Goal: Task Accomplishment & Management: Use online tool/utility

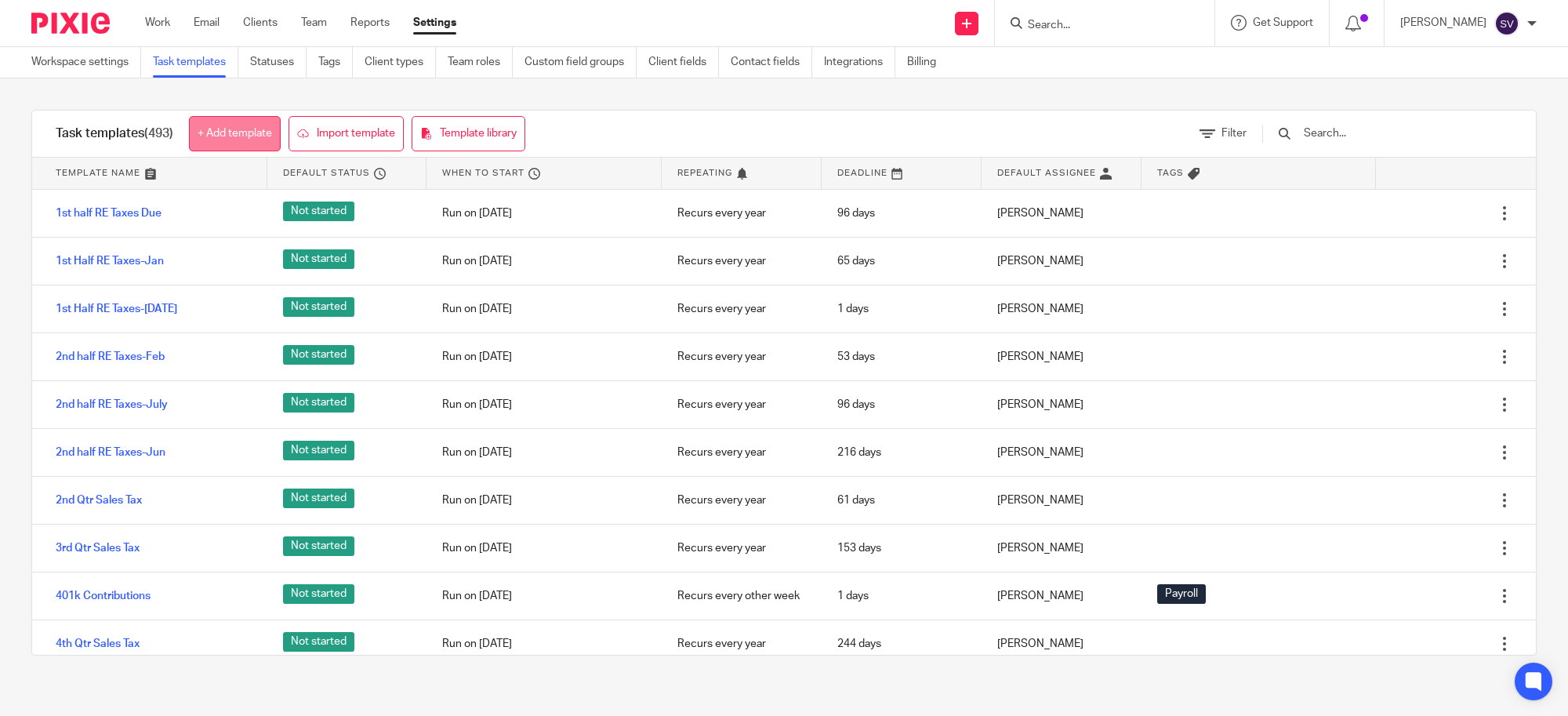
click at [264, 128] on link "+ Add template" at bounding box center [235, 134] width 92 height 36
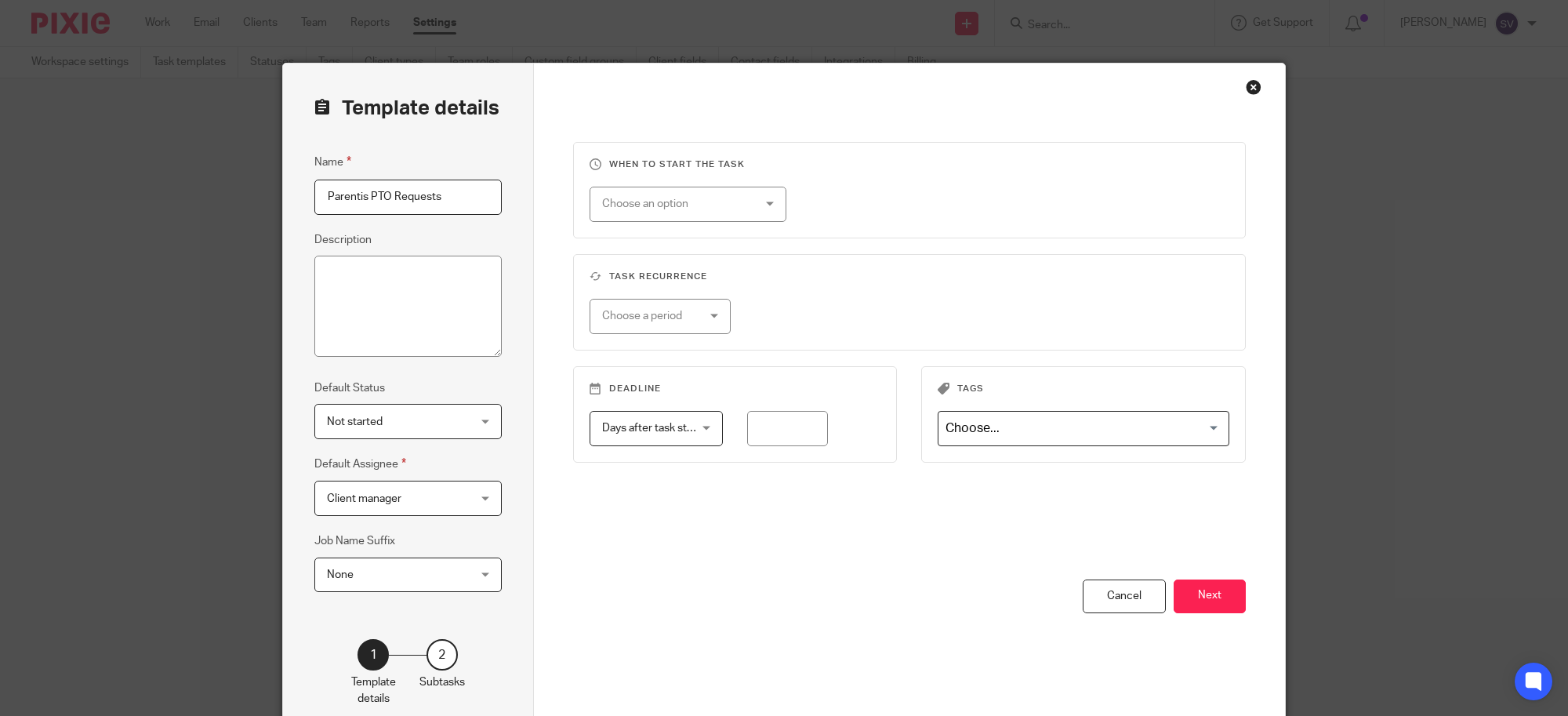
type input "Parentis PTO Requests"
click at [651, 209] on div "Choose an option" at bounding box center [675, 204] width 146 height 33
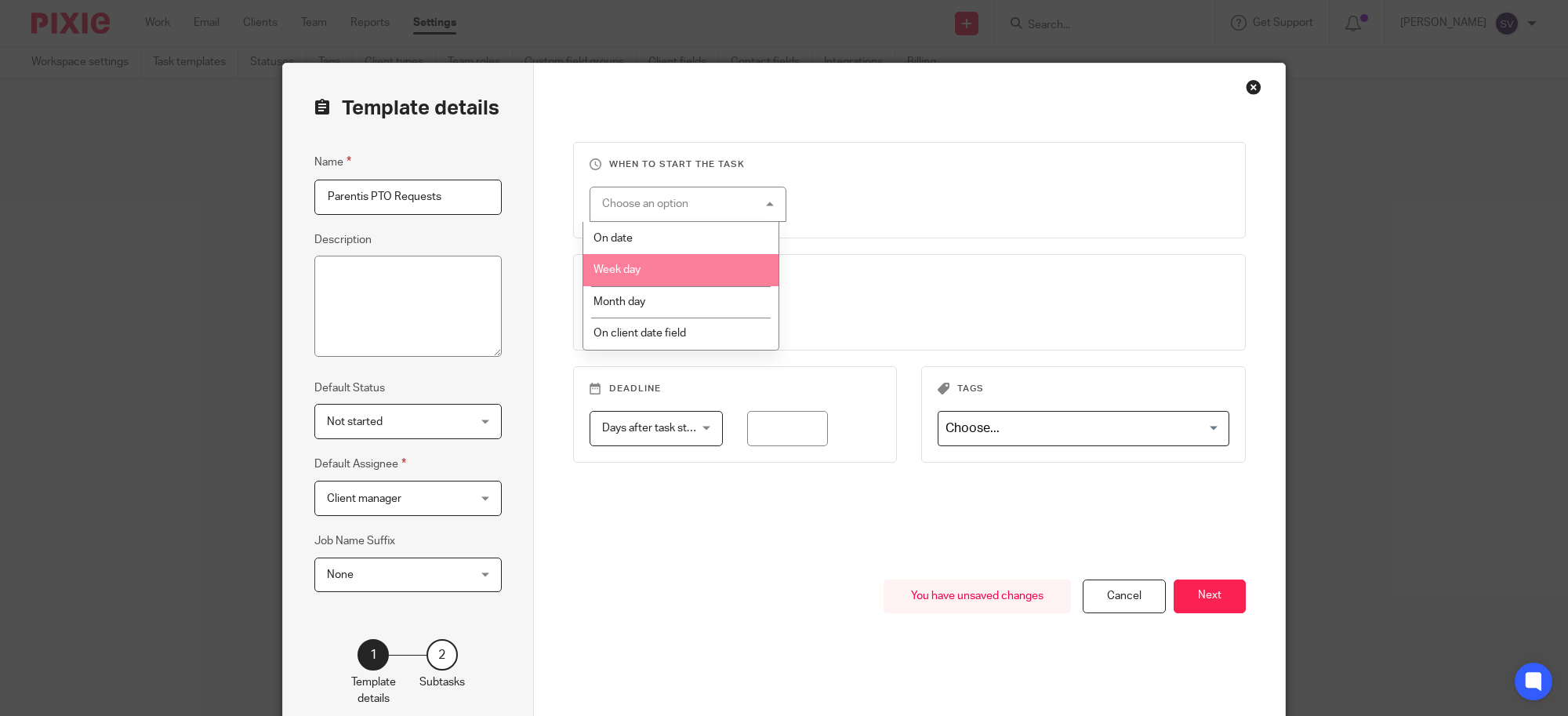
click at [670, 267] on li "Week day" at bounding box center [681, 270] width 196 height 32
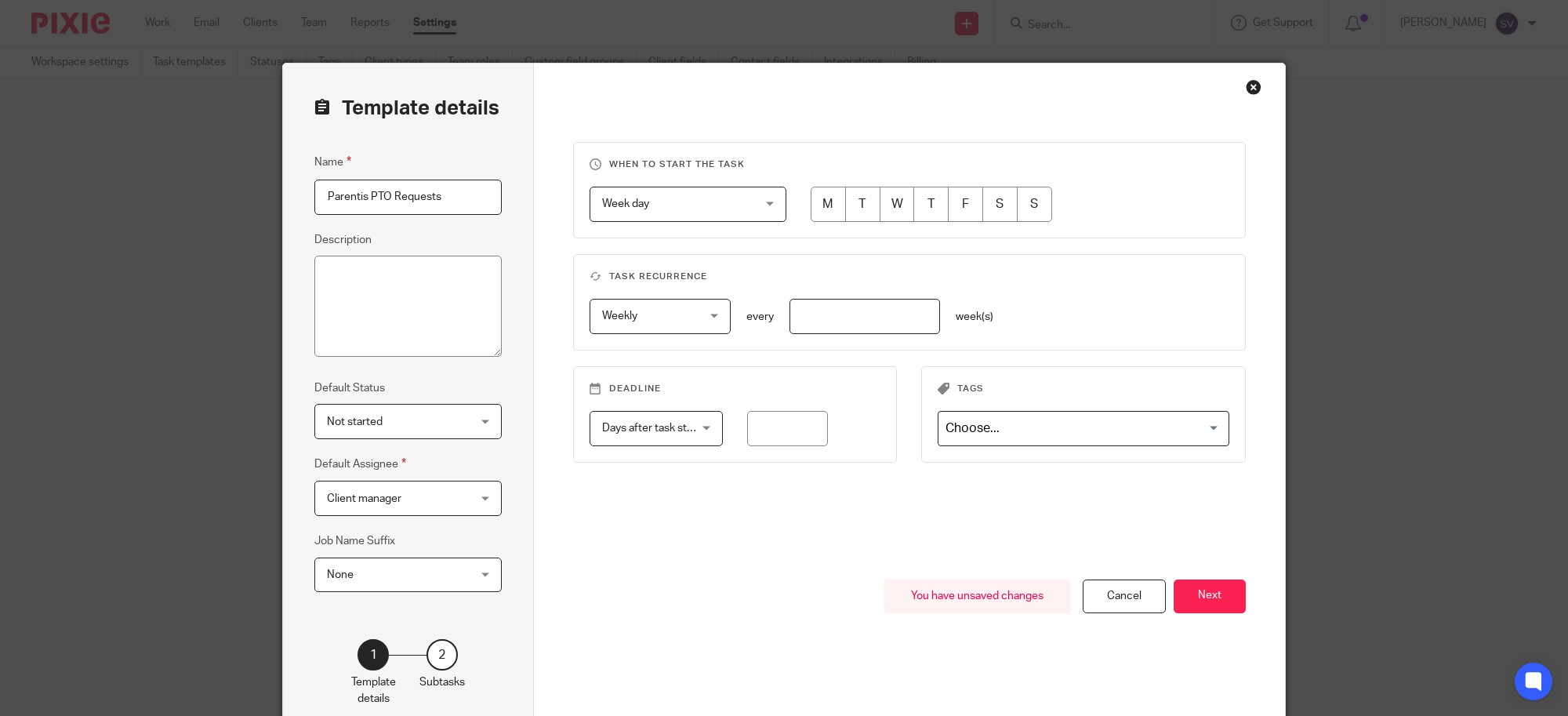
click at [966, 209] on input "radio" at bounding box center [965, 204] width 36 height 36
radio input "true"
click at [841, 303] on input "number" at bounding box center [864, 316] width 150 height 36
type input "1"
click at [698, 424] on div "Days after task starts Days after task starts" at bounding box center [656, 428] width 133 height 36
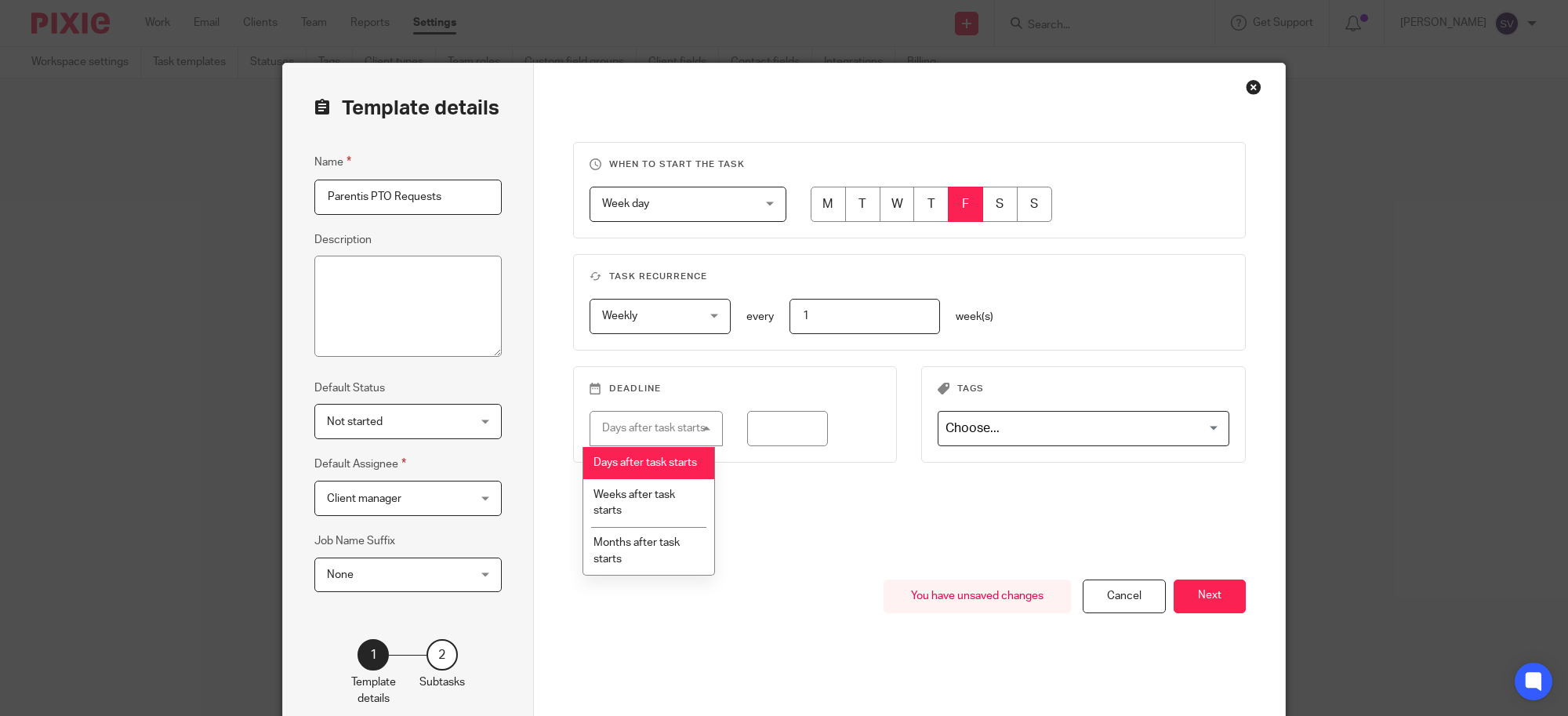
click at [681, 463] on li "Days after task starts" at bounding box center [649, 463] width 131 height 32
click at [798, 432] on input "number" at bounding box center [788, 428] width 81 height 36
type input "0"
click at [1053, 504] on div "When to start the task Week day Week day Disable On date Week day Month day On …" at bounding box center [909, 360] width 674 height 438
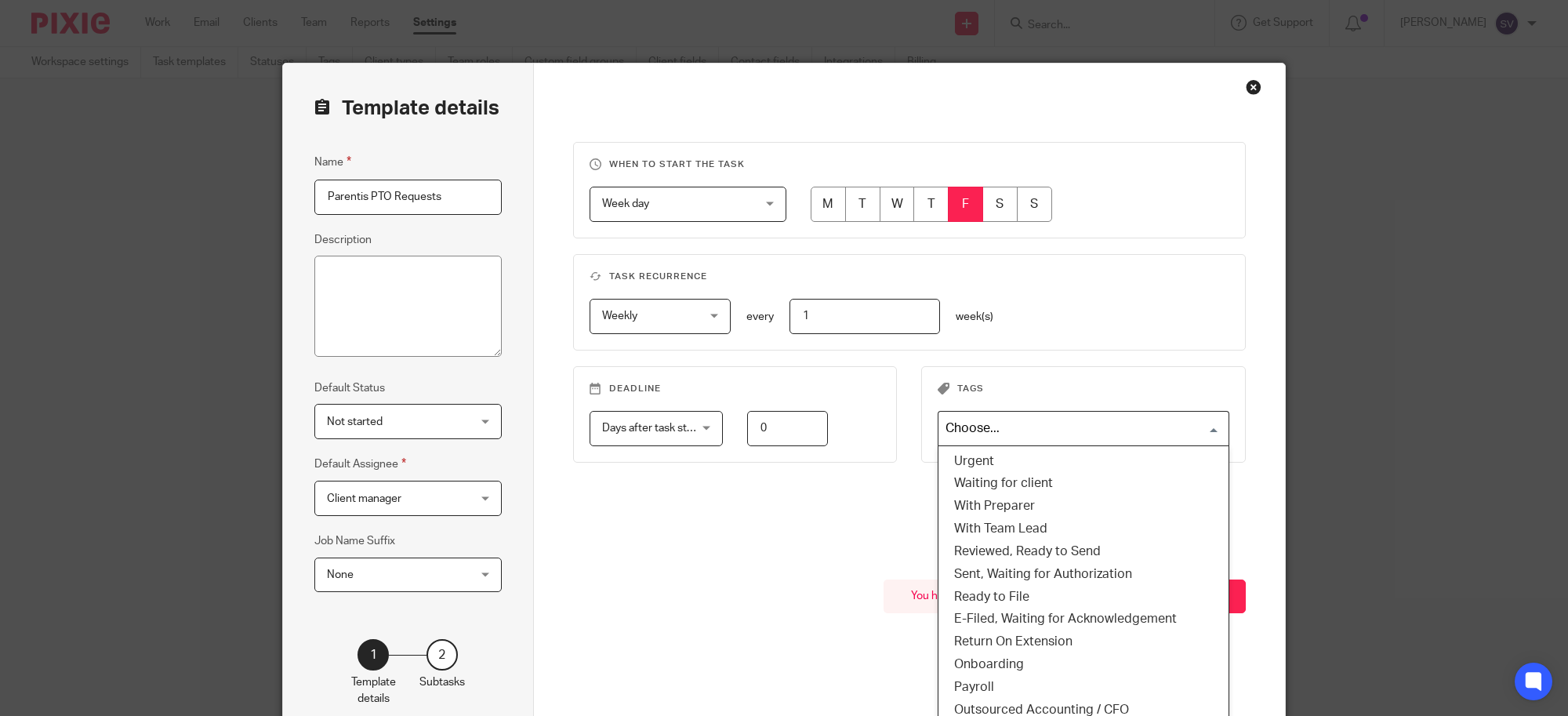
click at [1024, 436] on input "Search for option" at bounding box center [1080, 428] width 280 height 28
click at [1039, 687] on li "Payroll" at bounding box center [1083, 687] width 290 height 23
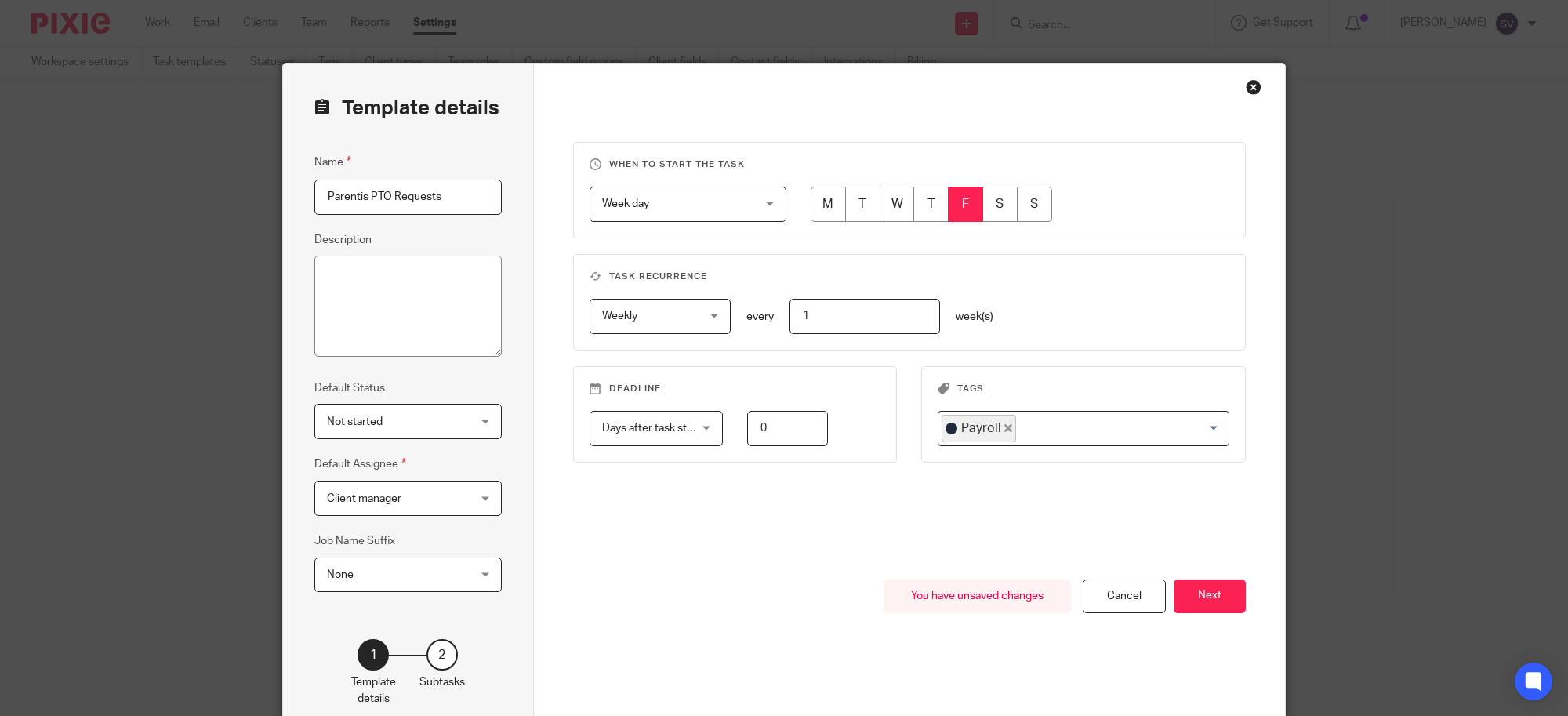
click at [1060, 518] on div "When to start the task Week day Week day Disable On date Week day Month day On …" at bounding box center [909, 360] width 674 height 438
click at [1004, 426] on icon "Deselect Payroll" at bounding box center [1008, 428] width 8 height 8
click at [1213, 590] on button "Next" at bounding box center [1209, 596] width 72 height 34
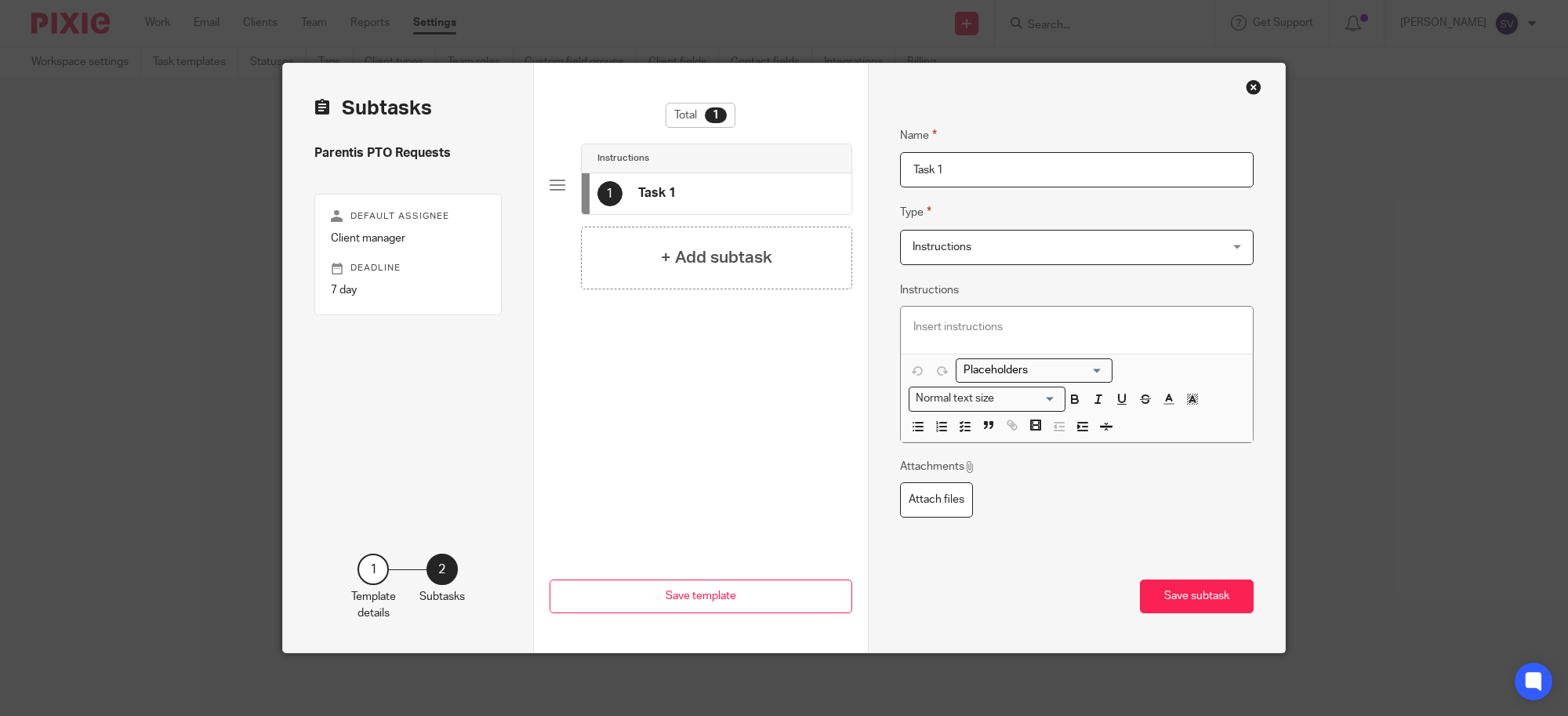
click at [997, 166] on input "Task 1" at bounding box center [1077, 169] width 355 height 36
click at [997, 165] on input "Task 1" at bounding box center [1077, 169] width 355 height 36
type input "Send PTO Requests to Parentis for Approval"
click at [746, 249] on div "+ Add subtask" at bounding box center [716, 266] width 271 height 63
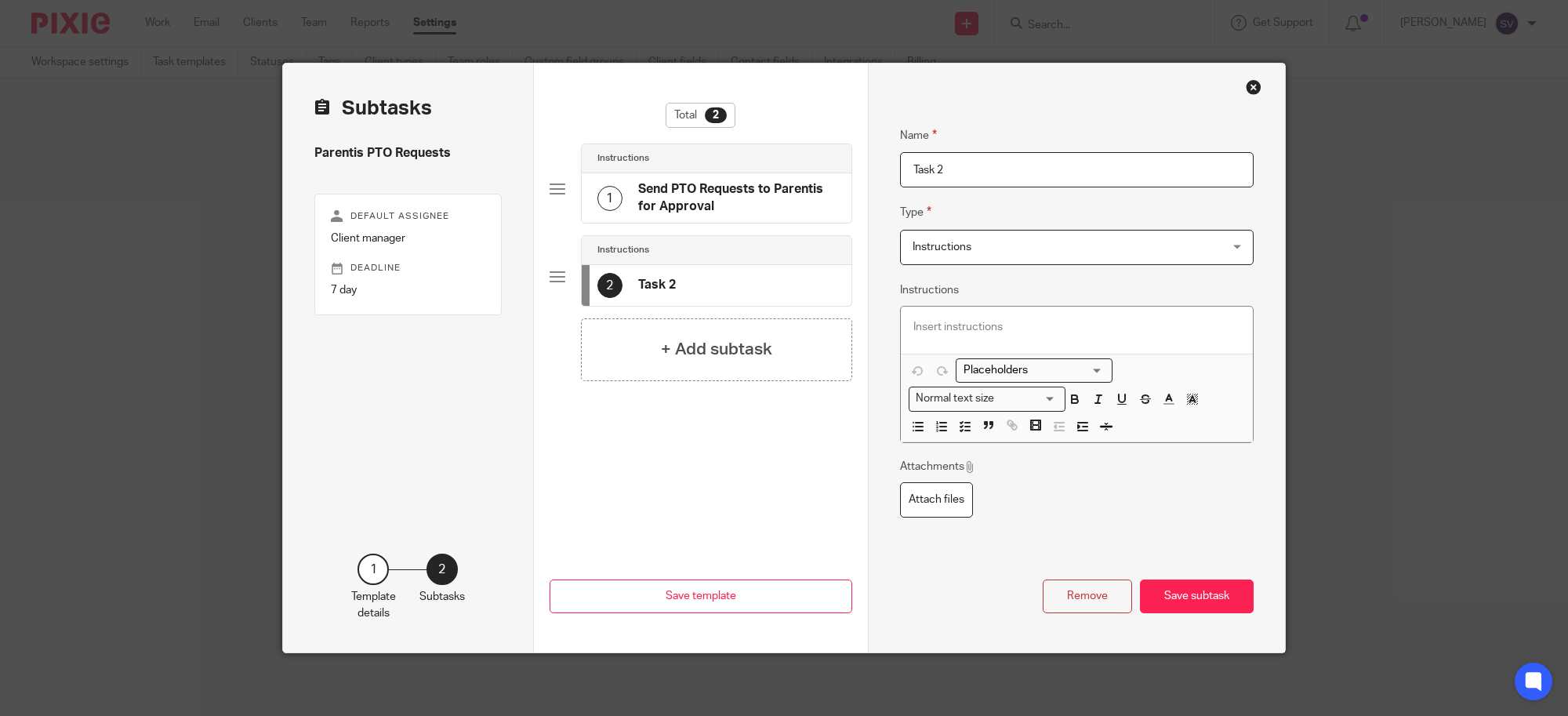
click at [1065, 153] on input "Task 2" at bounding box center [1077, 169] width 355 height 36
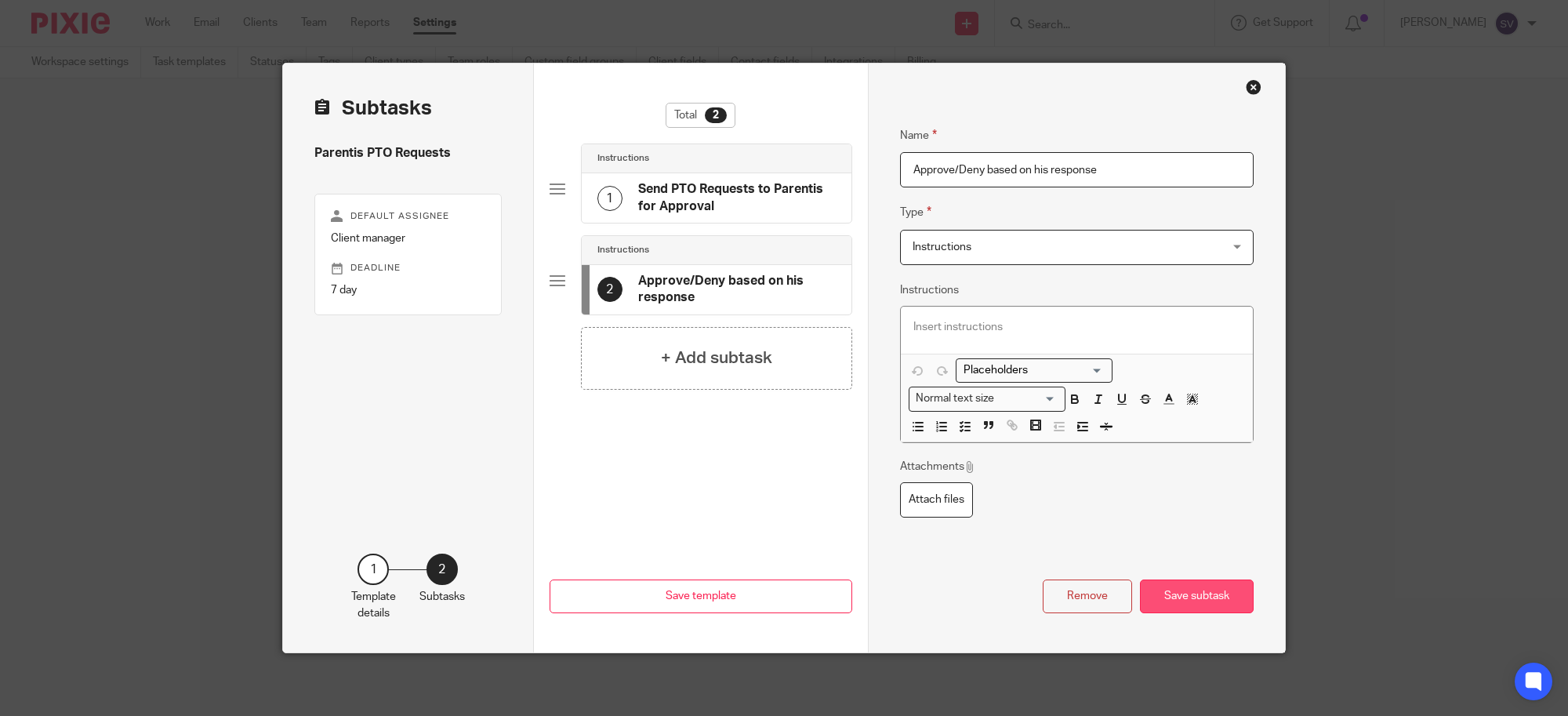
type input "Approve/Deny based on his response"
click at [1213, 585] on button "Save subtask" at bounding box center [1197, 596] width 114 height 34
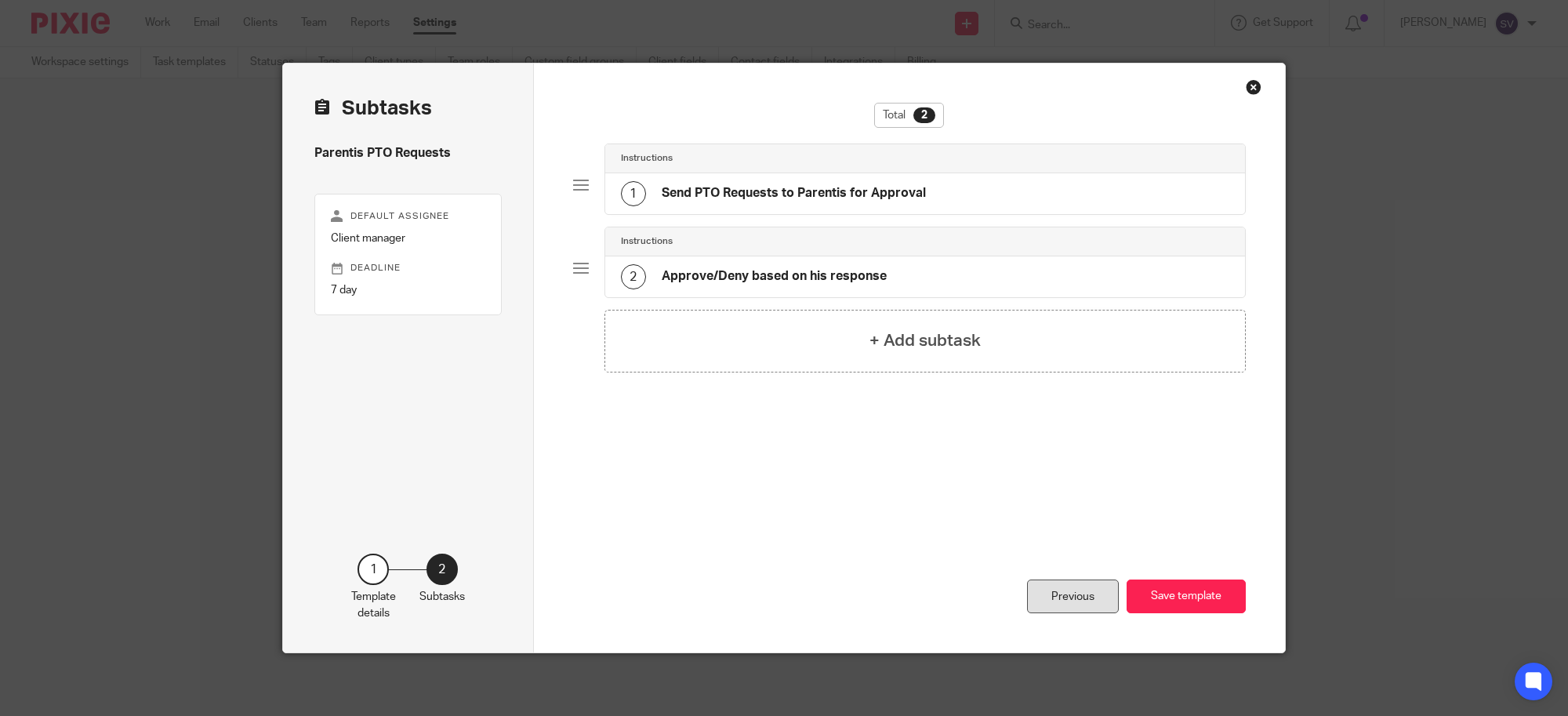
click at [1056, 592] on div "Previous" at bounding box center [1073, 596] width 92 height 34
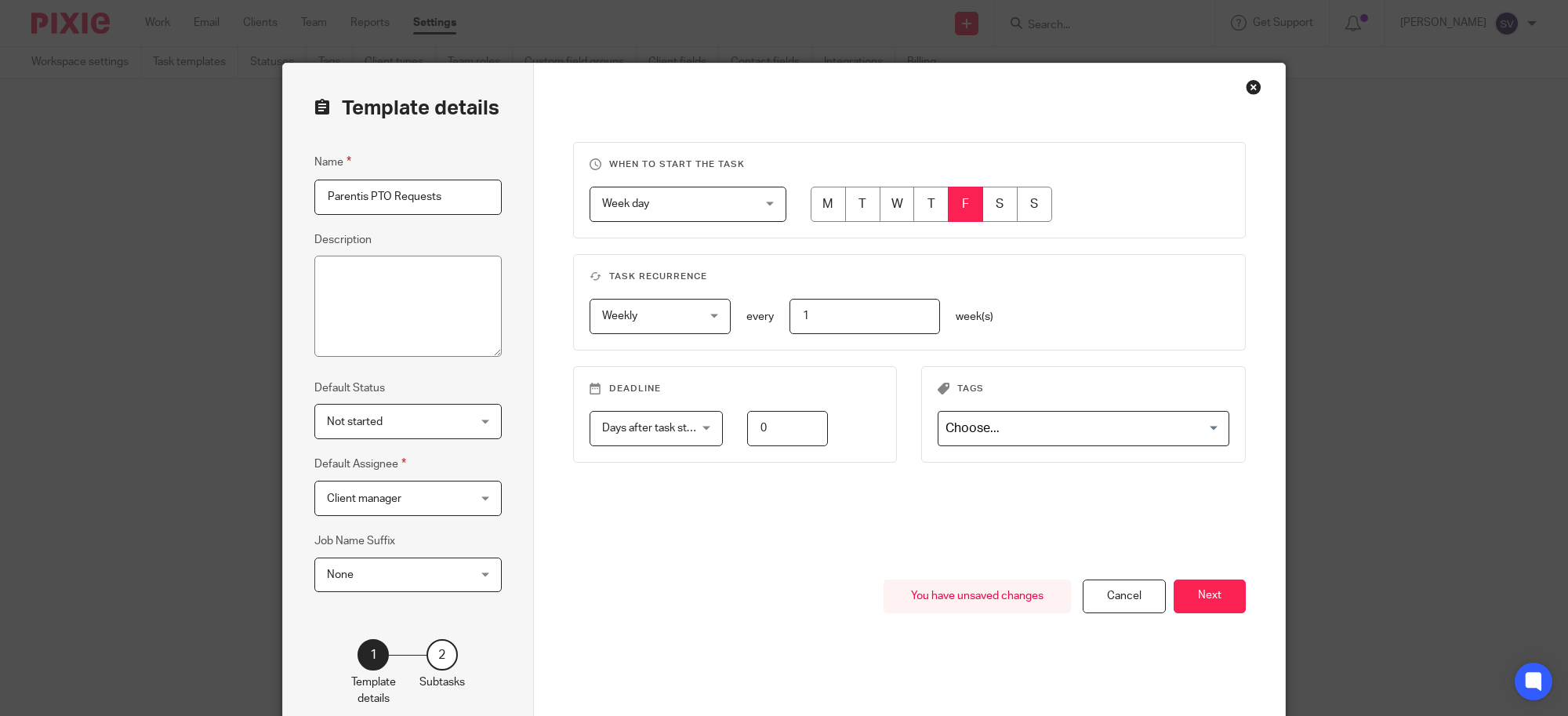
click at [397, 504] on span "Client manager" at bounding box center [396, 498] width 139 height 33
type input "[PERSON_NAME]"
click at [355, 281] on span "[PERSON_NAME]" at bounding box center [361, 283] width 86 height 11
click at [1213, 582] on button "Next" at bounding box center [1209, 596] width 72 height 34
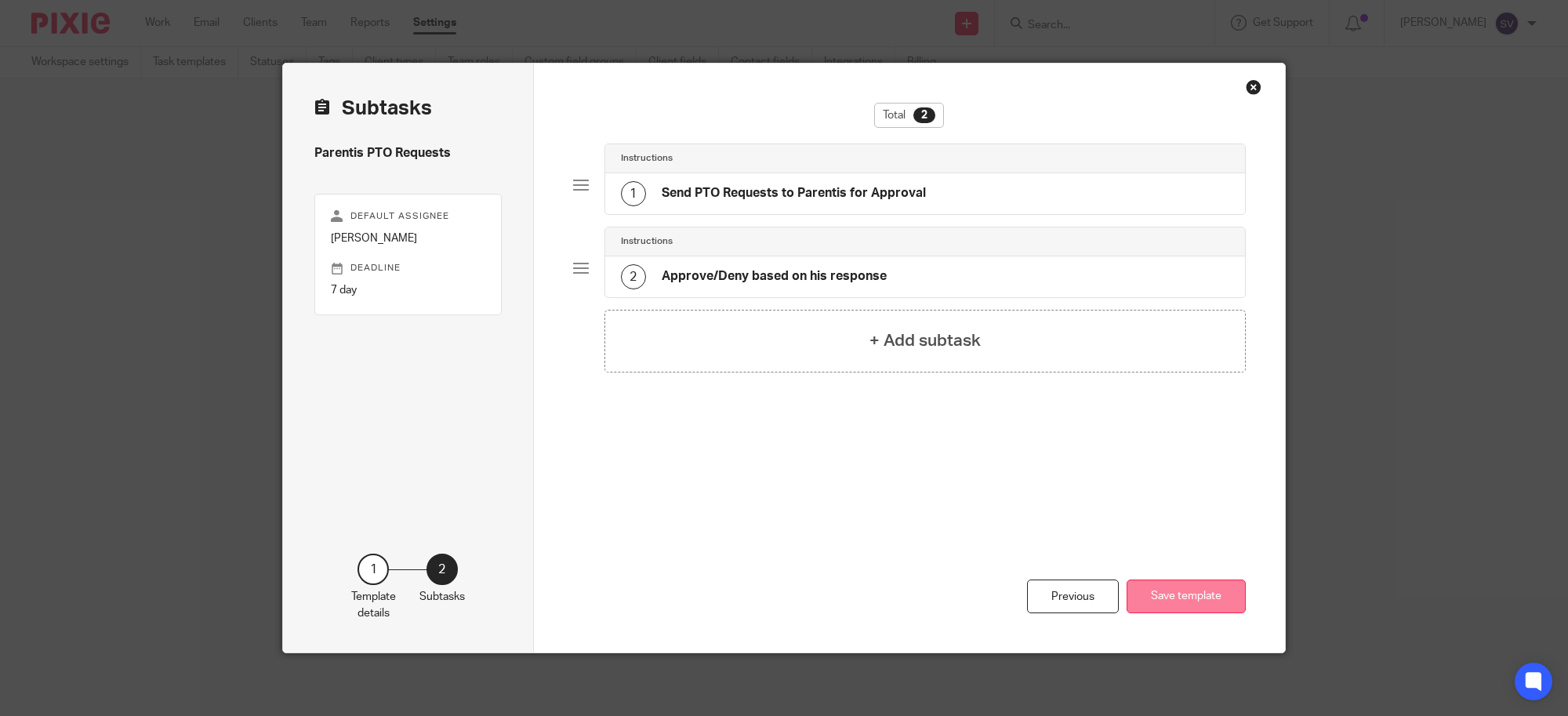
click at [1207, 589] on button "Save template" at bounding box center [1186, 596] width 120 height 34
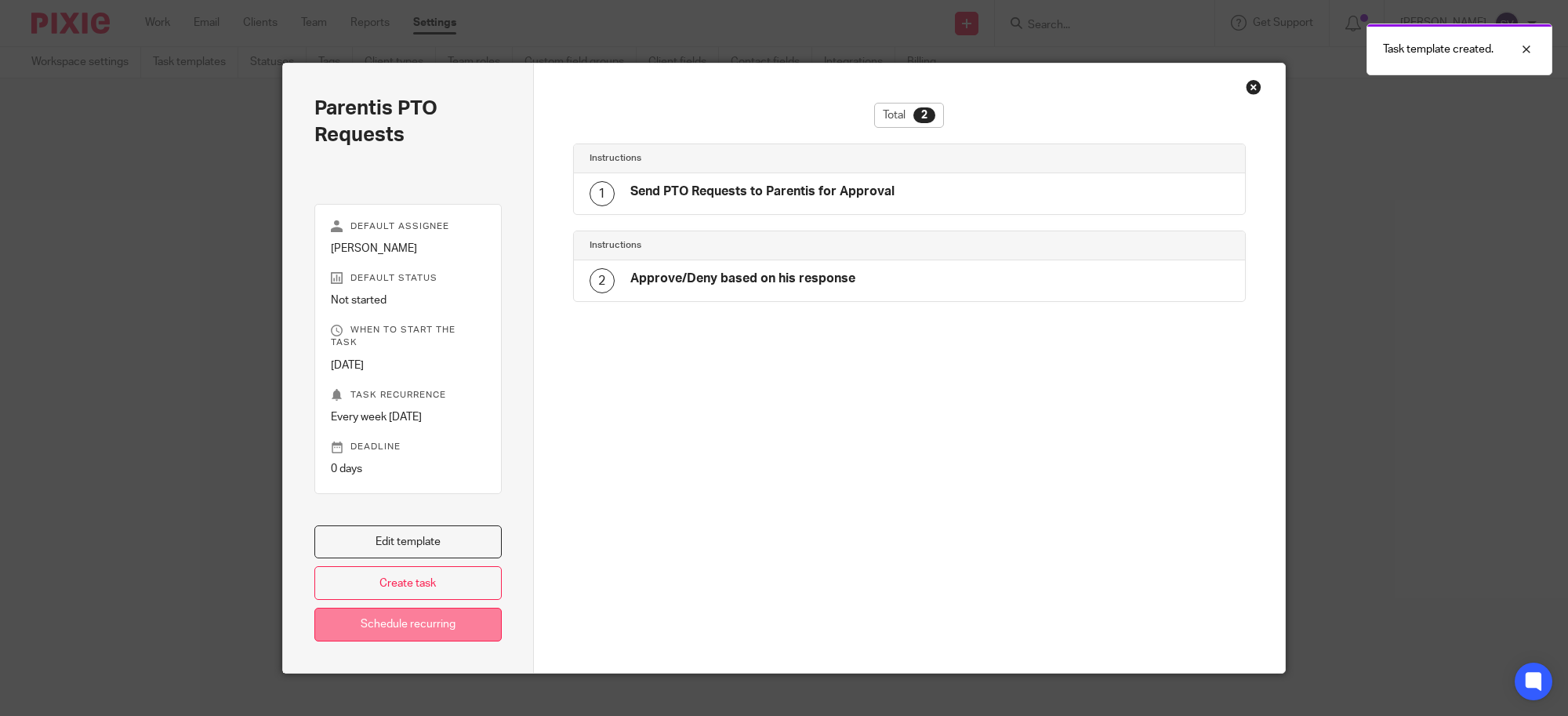
click at [389, 615] on link "Schedule recurring" at bounding box center [408, 624] width 188 height 34
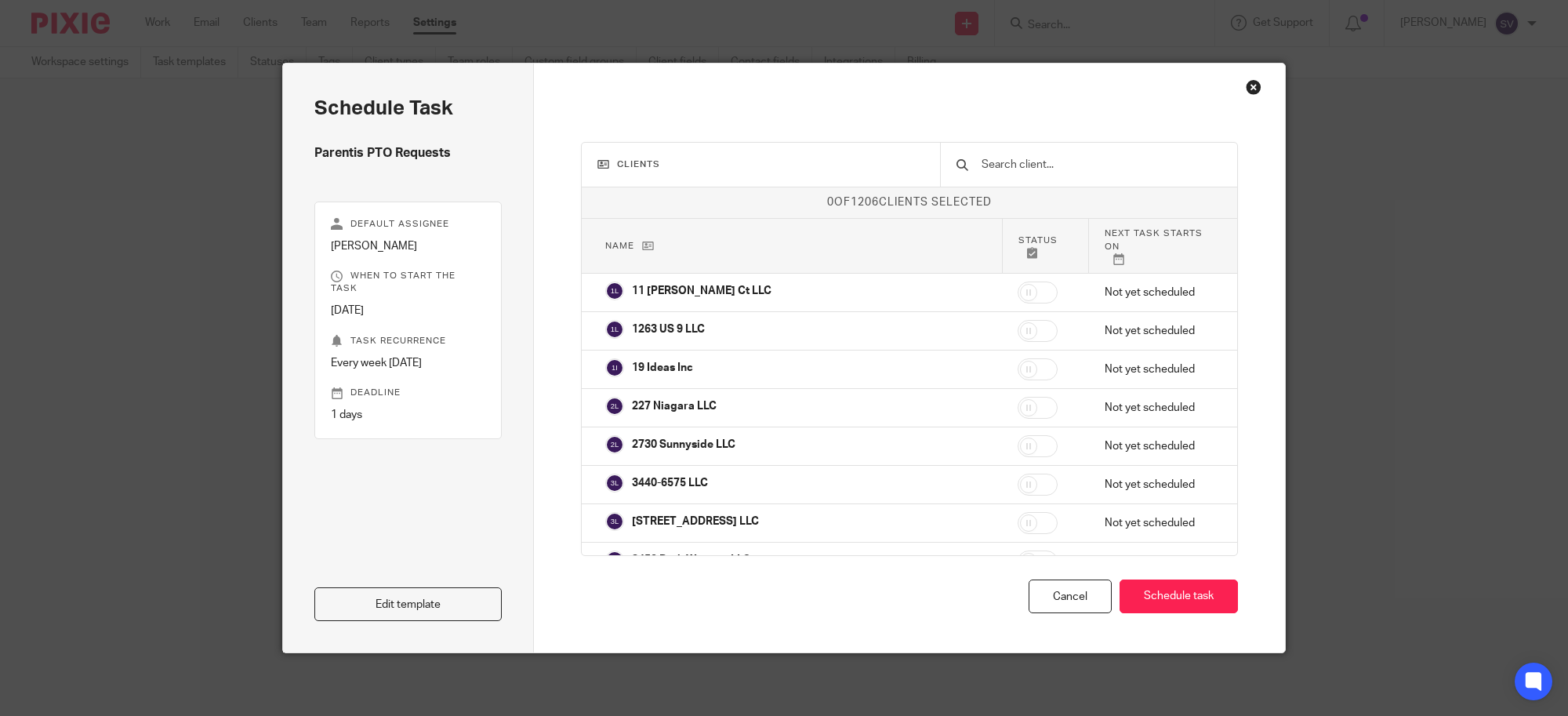
click at [1007, 162] on input "text" at bounding box center [1100, 165] width 241 height 17
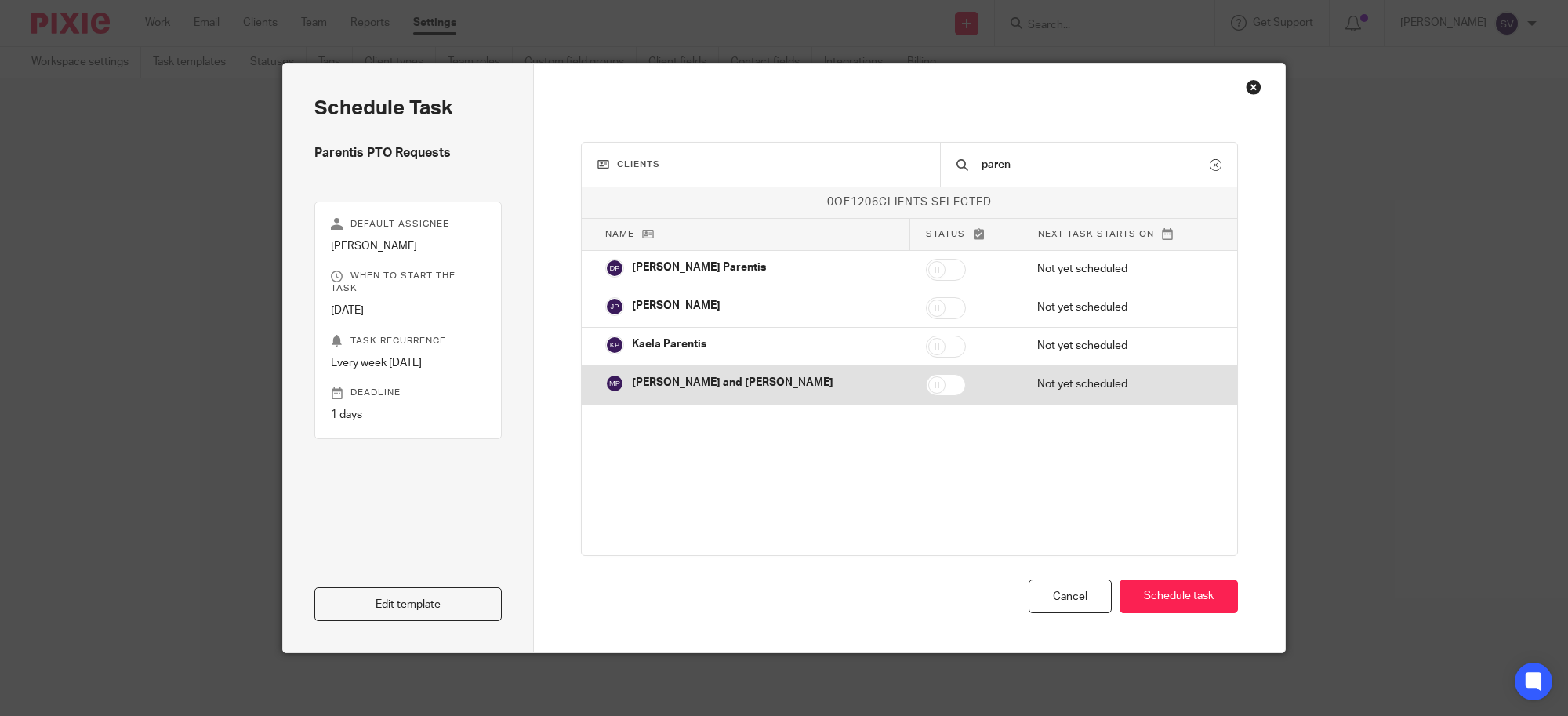
type input "paren"
click at [925, 382] on input "checkbox" at bounding box center [945, 385] width 40 height 22
checkbox input "true"
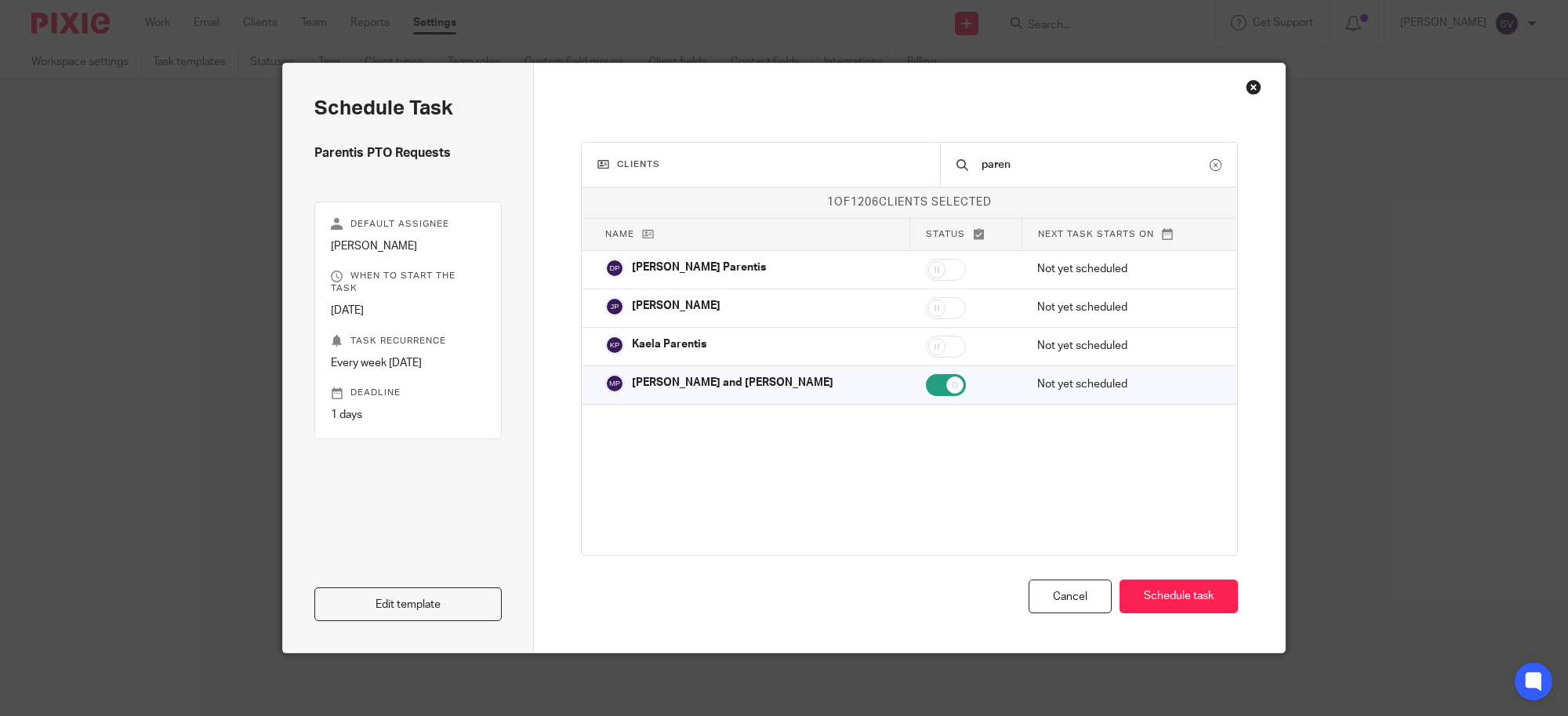
drag, startPoint x: 1187, startPoint y: 611, endPoint x: 1191, endPoint y: 622, distance: 11.7
click at [1187, 612] on button "Schedule task" at bounding box center [1179, 596] width 119 height 34
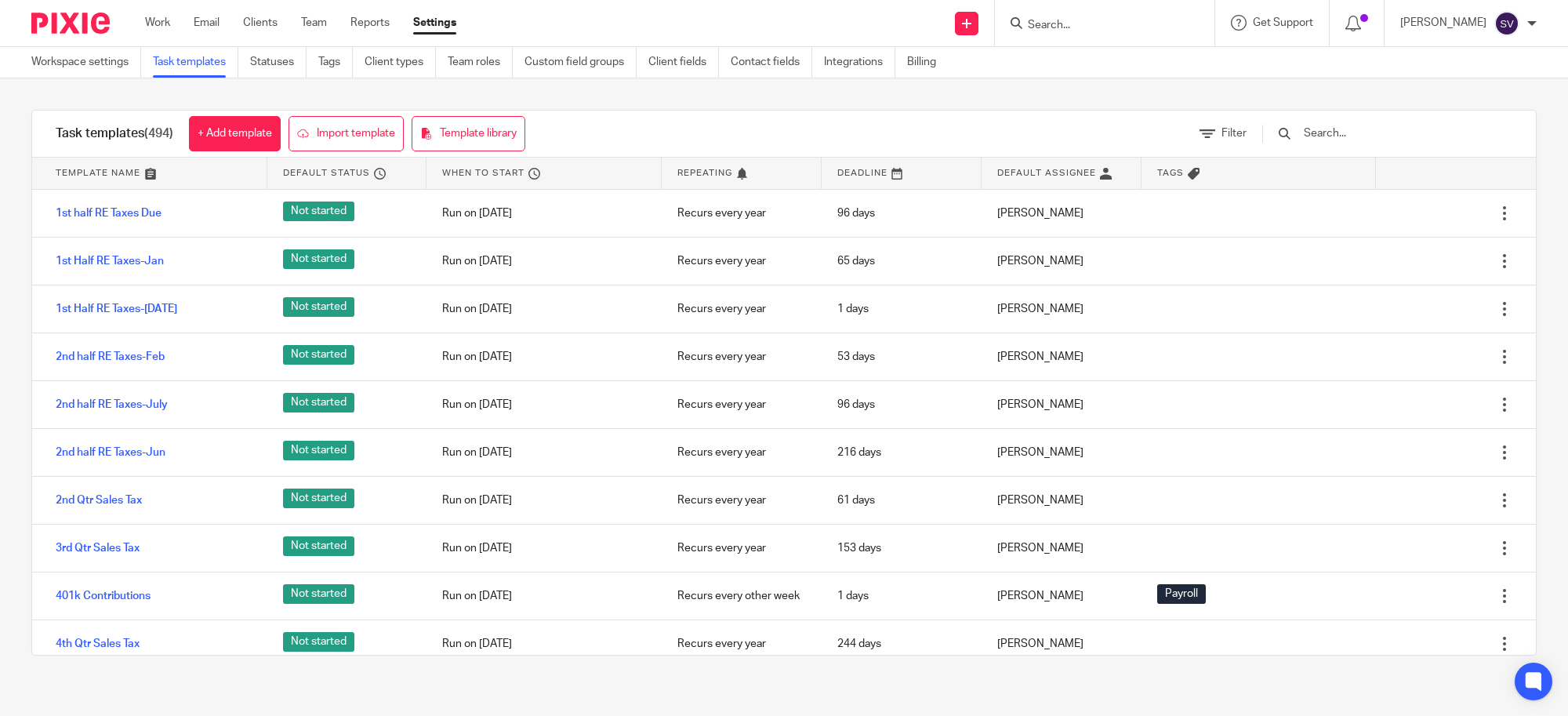
click at [1205, 90] on div "Task templates (494) + Add template Import template Template library Filter Tem…" at bounding box center [784, 383] width 1568 height 608
click at [780, 25] on div "Send new email Create task Add client Request signature Get Support Contact via…" at bounding box center [1023, 23] width 1088 height 46
